Goal: Task Accomplishment & Management: Complete application form

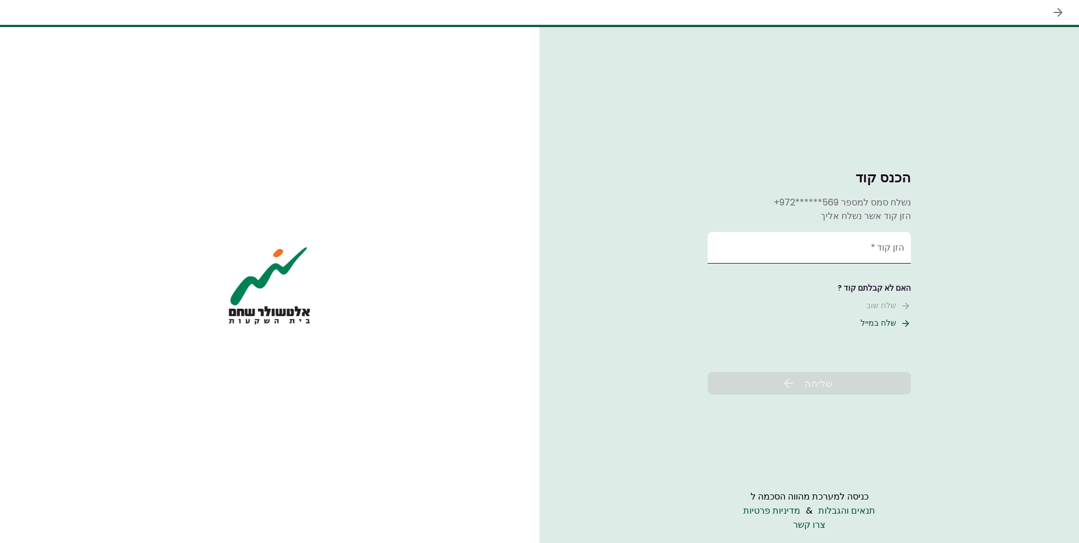
click at [770, 250] on input "הזן קוד   *" at bounding box center [809, 248] width 203 height 32
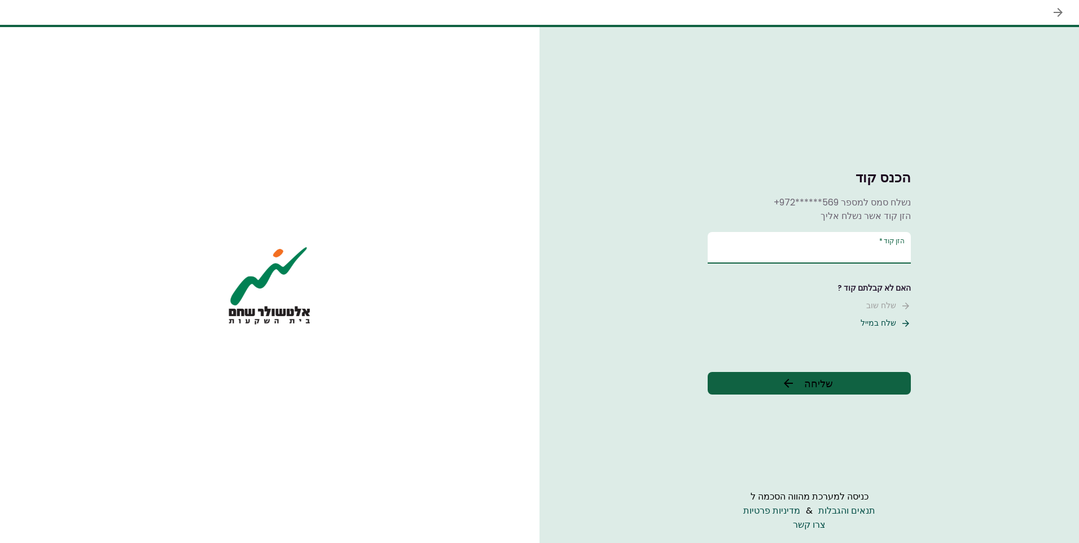
type input "******"
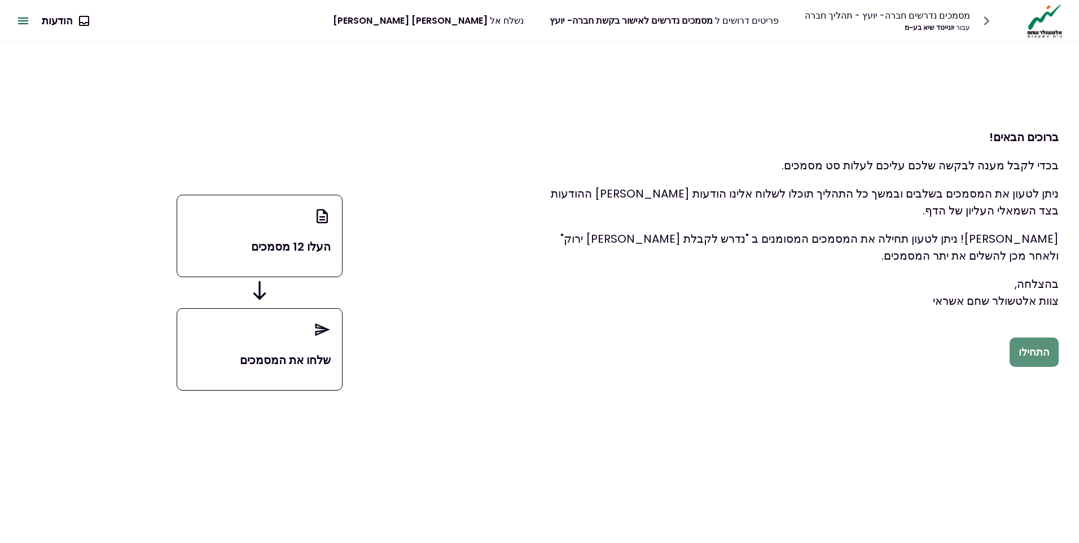
click at [1040, 358] on button "התחילו" at bounding box center [1034, 352] width 49 height 29
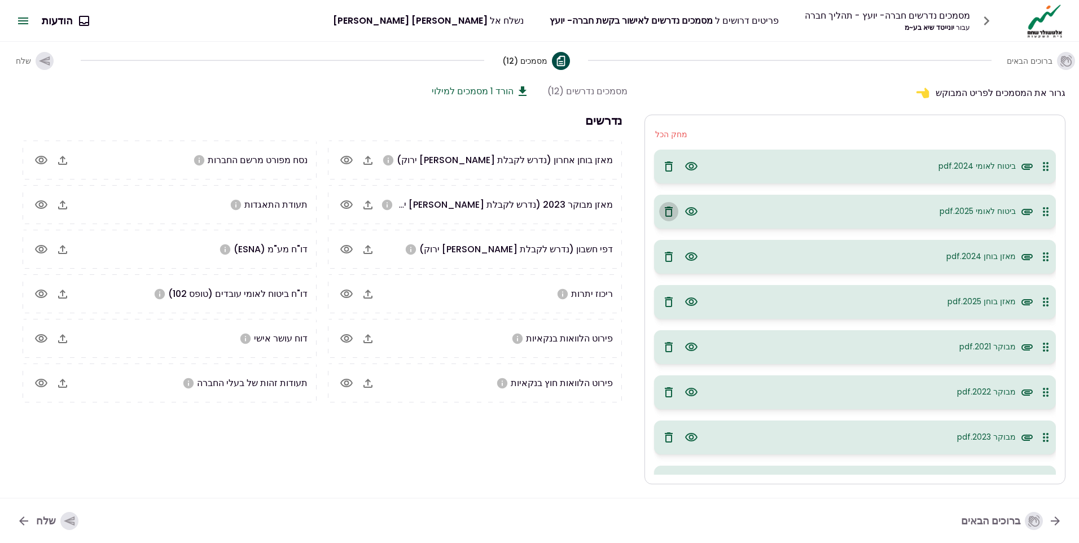
click at [670, 213] on icon "button" at bounding box center [669, 212] width 14 height 14
click at [668, 259] on icon "button" at bounding box center [669, 257] width 8 height 10
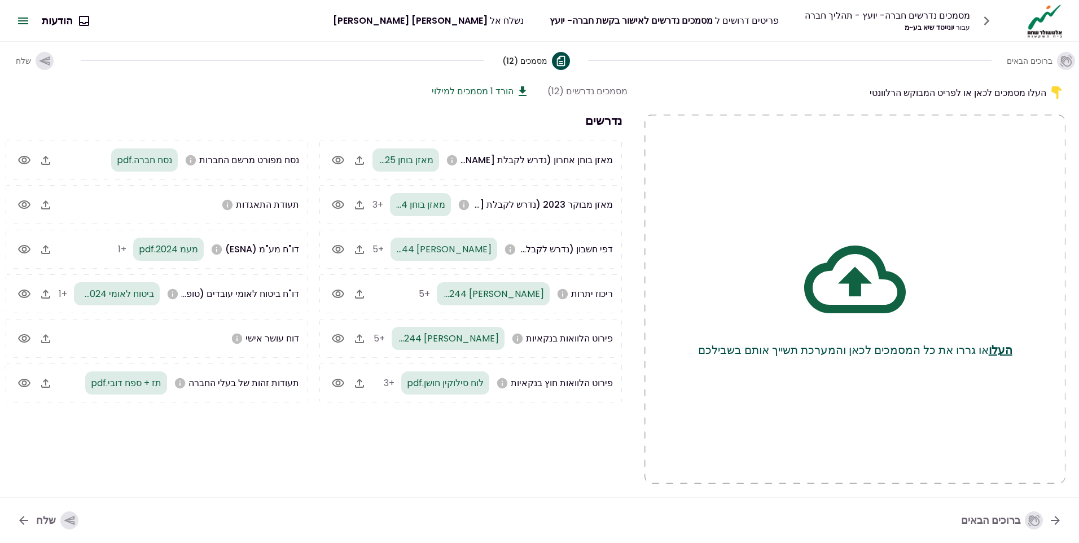
click at [45, 519] on div "שלח" at bounding box center [57, 520] width 42 height 18
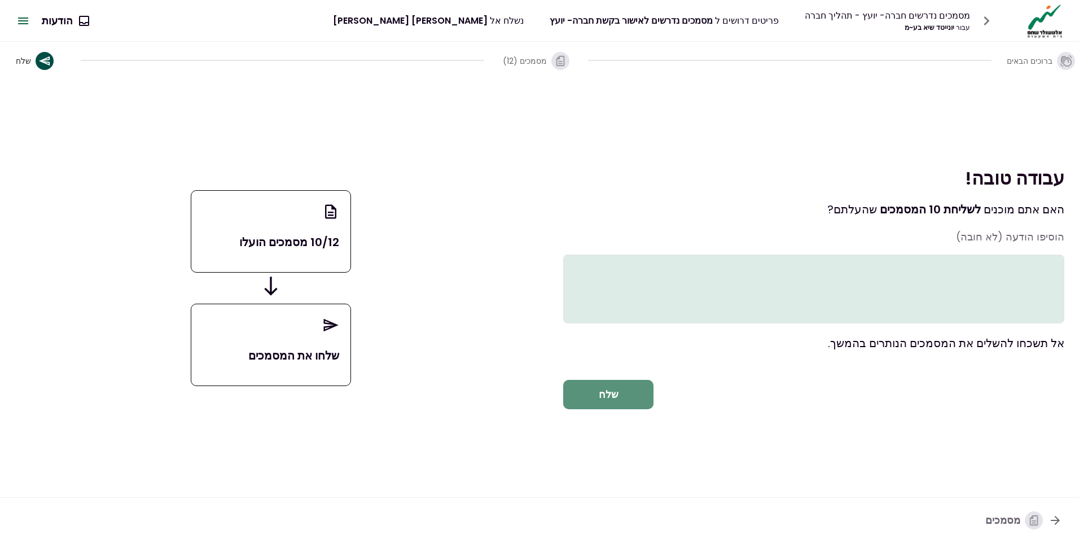
click at [627, 403] on button "שלח" at bounding box center [608, 394] width 90 height 29
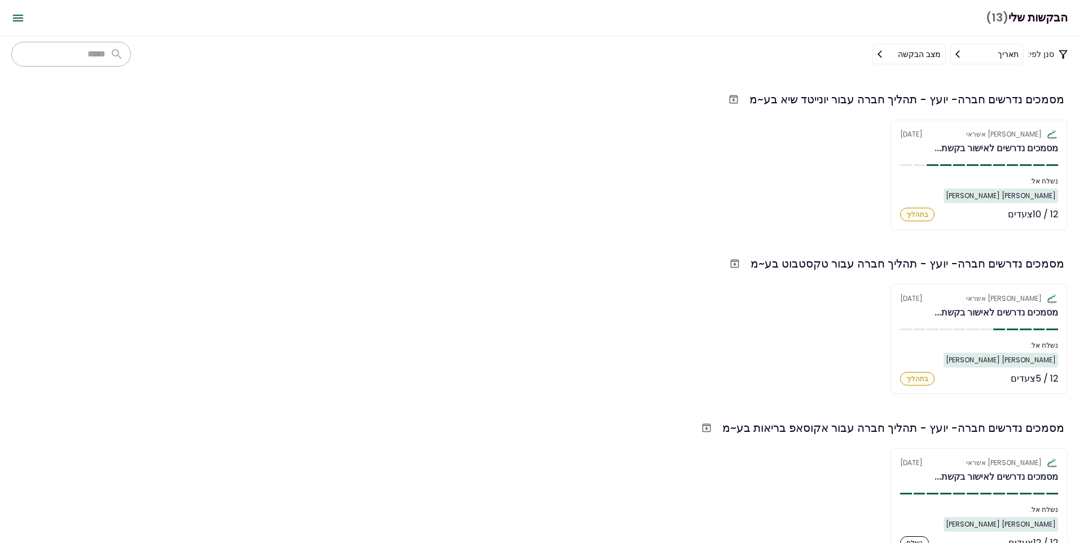
click at [975, 53] on button "תאריך" at bounding box center [987, 54] width 73 height 20
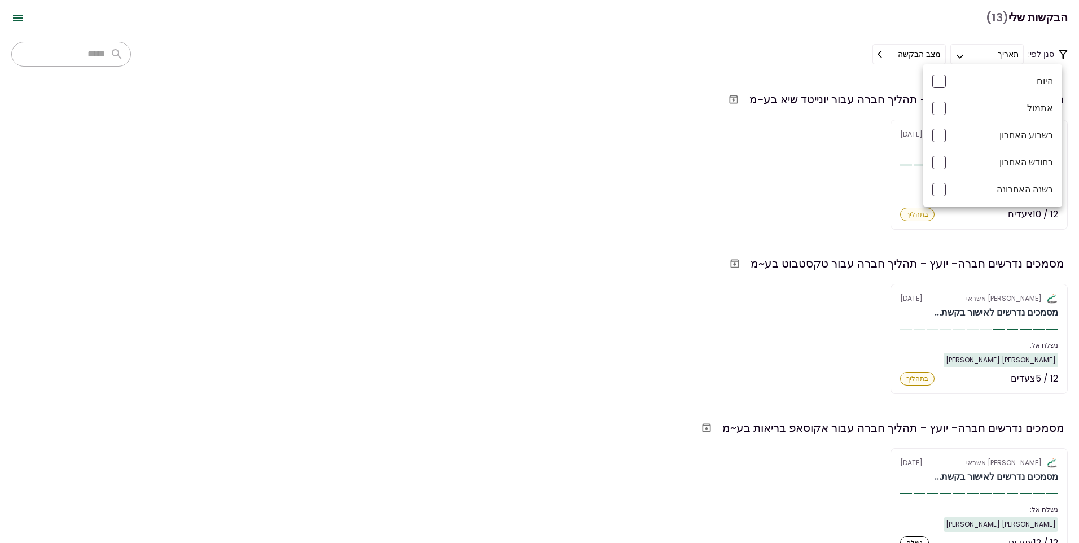
click at [993, 52] on div at bounding box center [539, 271] width 1079 height 543
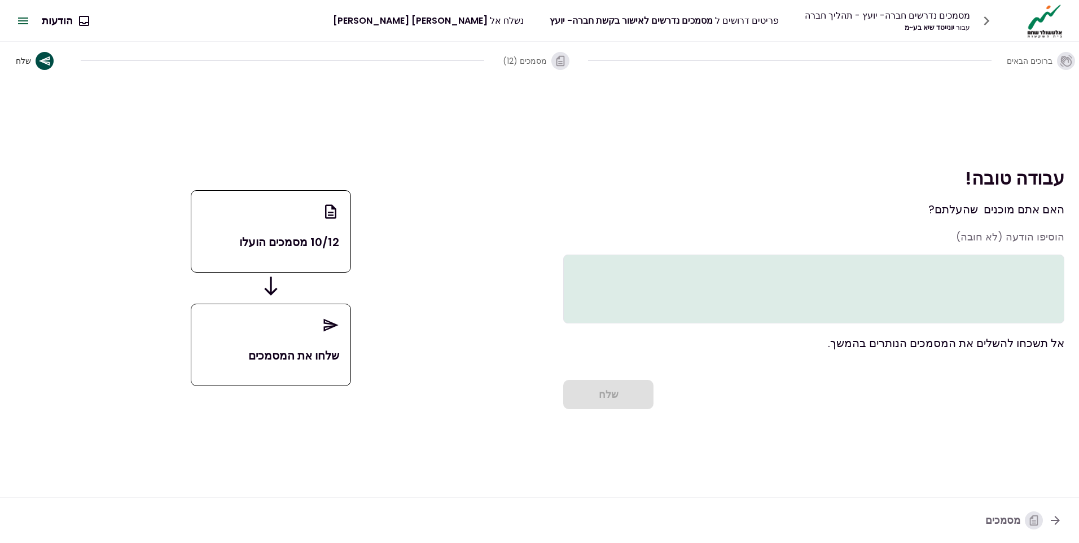
click at [984, 21] on icon "button" at bounding box center [987, 21] width 18 height 18
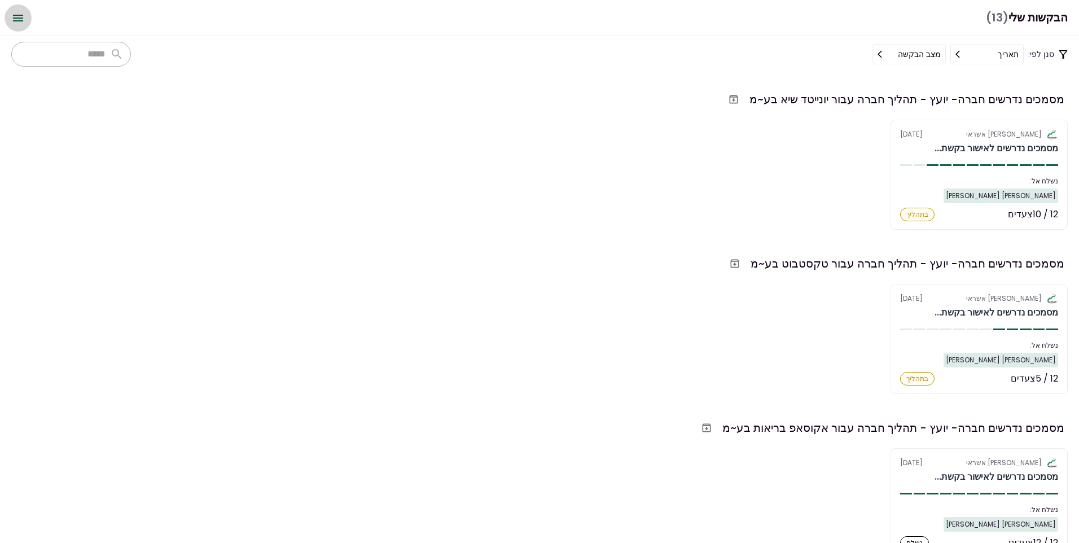
click at [21, 17] on icon "Open menu" at bounding box center [18, 18] width 14 height 14
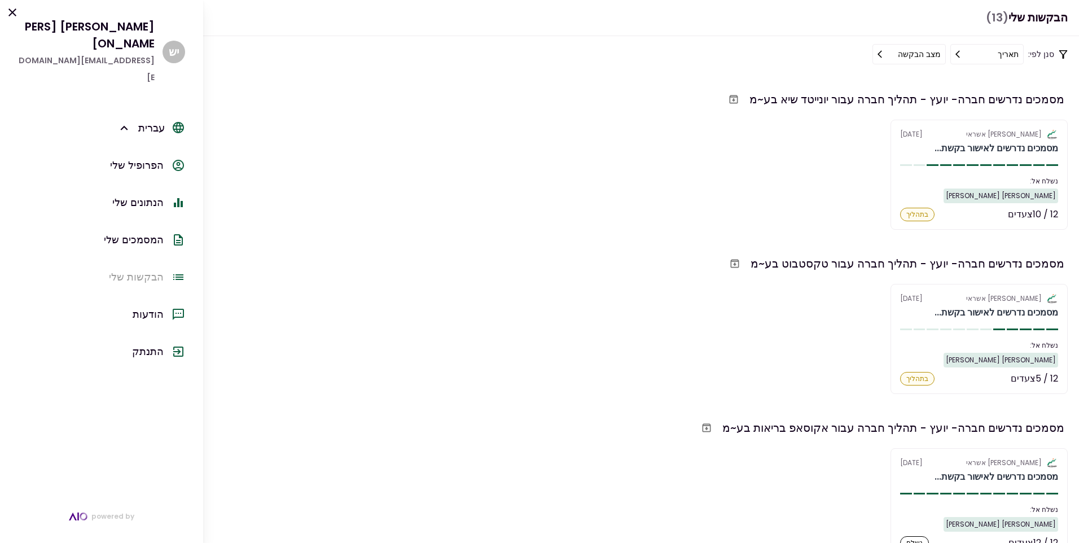
click at [140, 157] on div "הפרופיל שלי" at bounding box center [137, 165] width 54 height 17
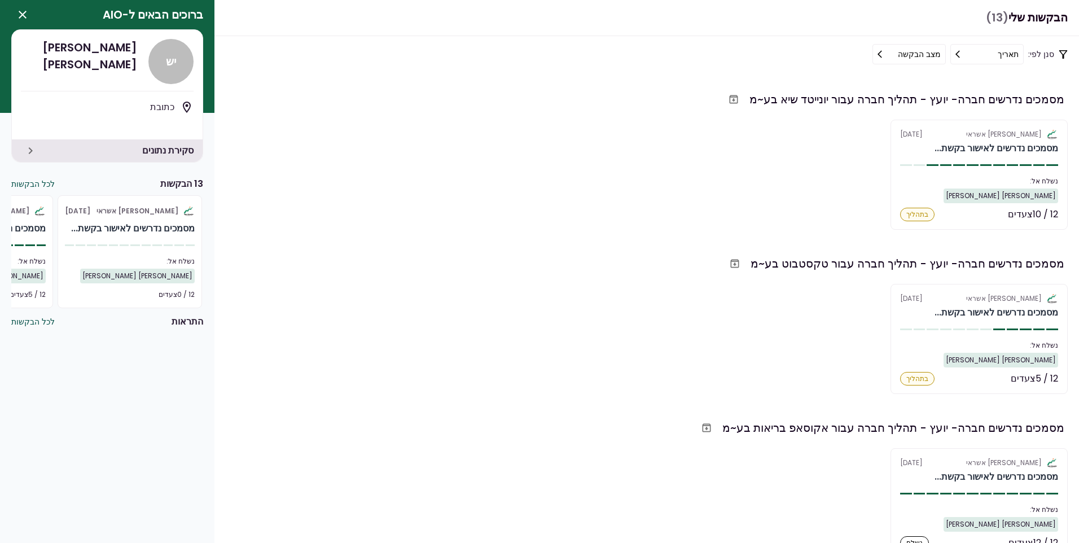
click at [42, 182] on button "לכל הבקשות" at bounding box center [32, 184] width 43 height 12
click at [33, 183] on button "לכל הבקשות" at bounding box center [32, 184] width 43 height 12
click at [36, 155] on icon "button" at bounding box center [31, 151] width 14 height 14
